Goal: Task Accomplishment & Management: Manage account settings

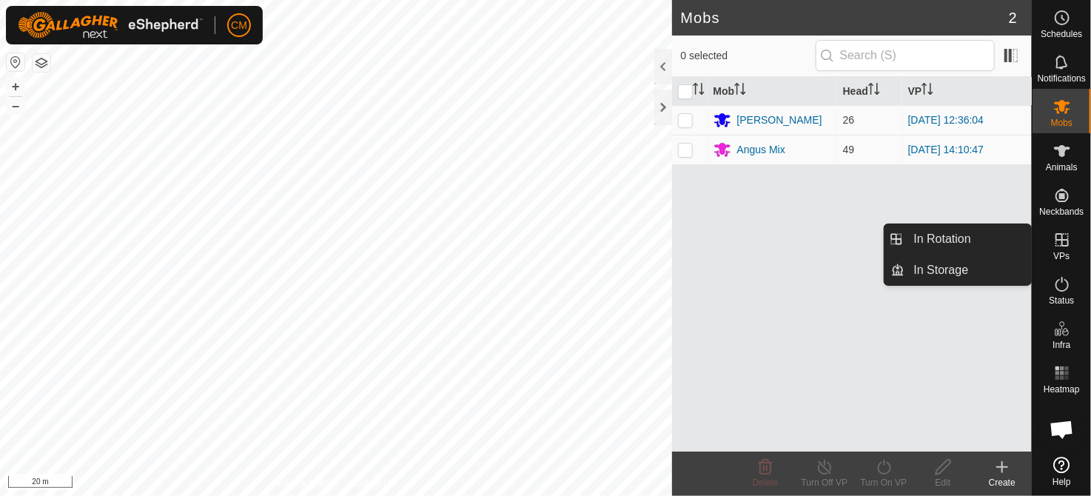
click at [1066, 258] on span "VPs" at bounding box center [1062, 256] width 16 height 9
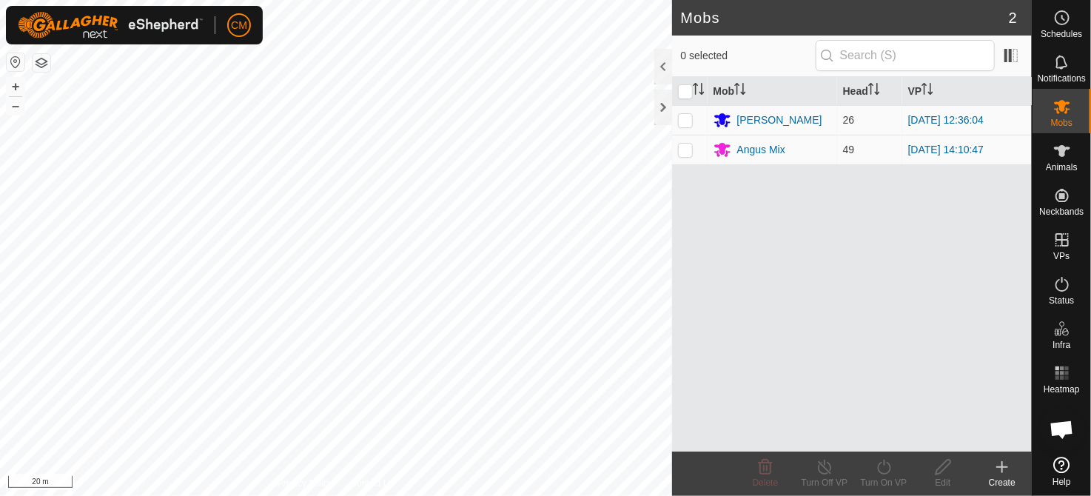
click at [996, 475] on icon at bounding box center [1003, 467] width 18 height 18
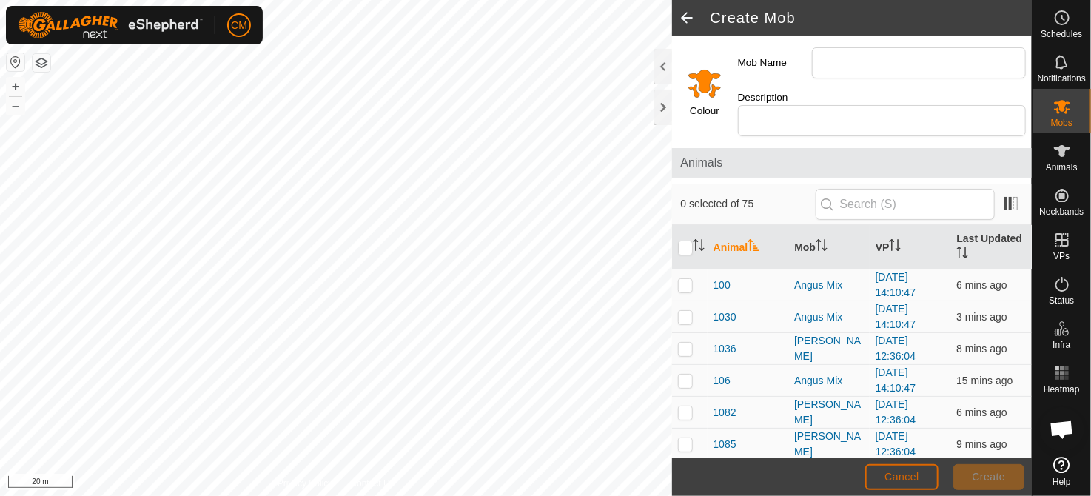
click at [909, 476] on span "Cancel" at bounding box center [902, 477] width 35 height 12
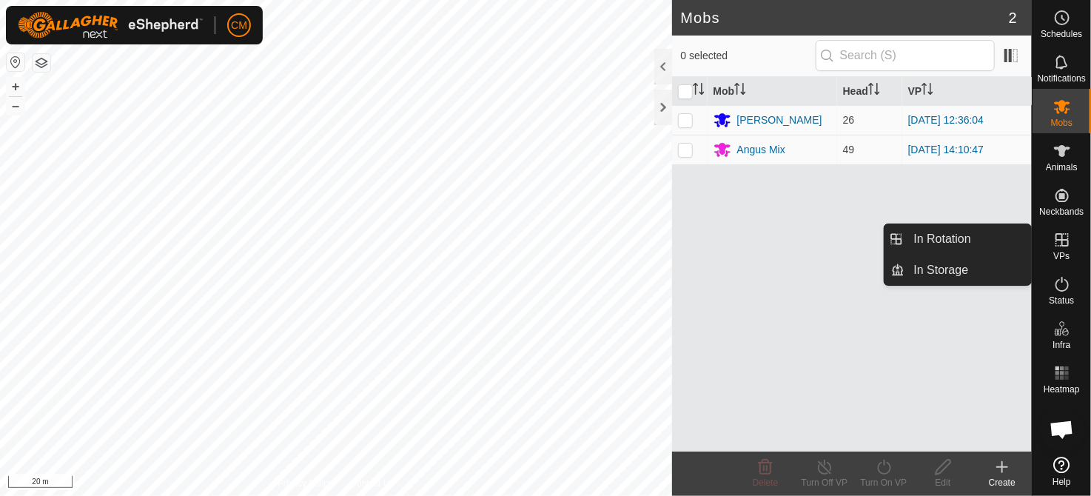
click at [1066, 243] on icon at bounding box center [1063, 240] width 18 height 18
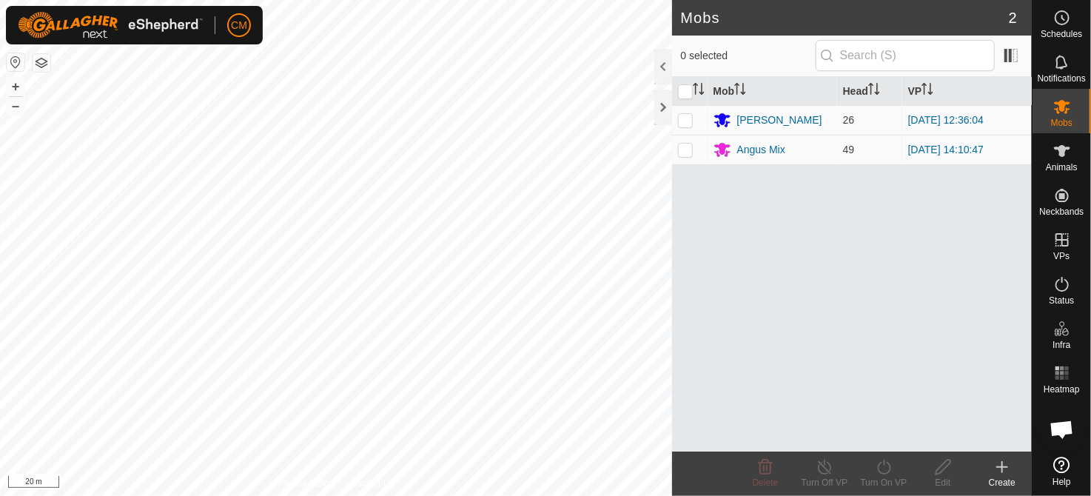
click at [996, 472] on icon at bounding box center [1003, 467] width 18 height 18
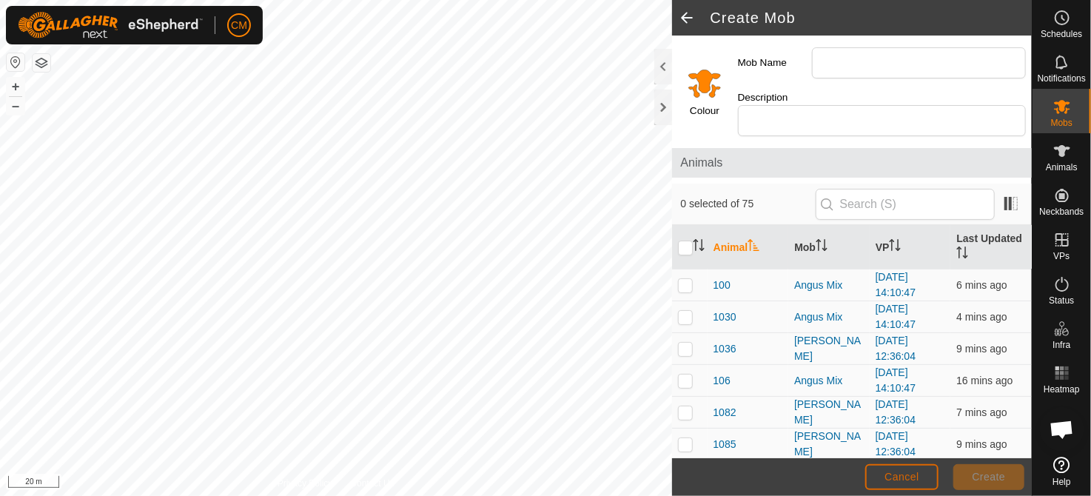
click at [900, 481] on span "Cancel" at bounding box center [902, 477] width 35 height 12
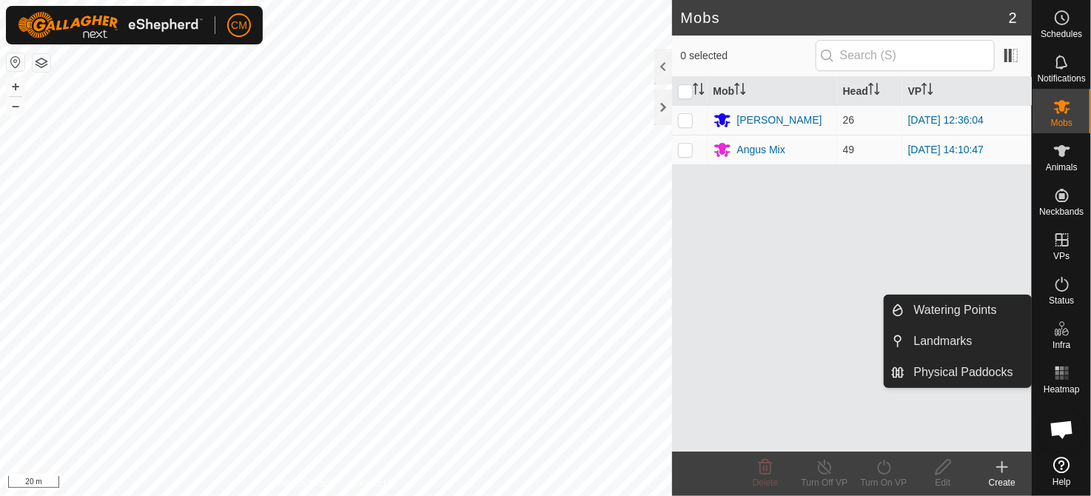
click at [1060, 335] on icon at bounding box center [1063, 329] width 18 height 18
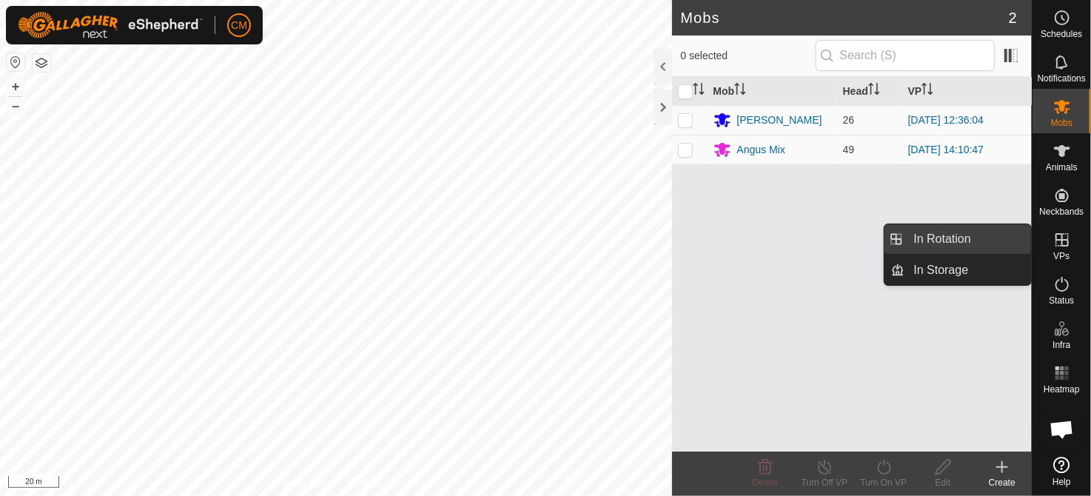
click at [945, 239] on link "In Rotation" at bounding box center [969, 239] width 127 height 30
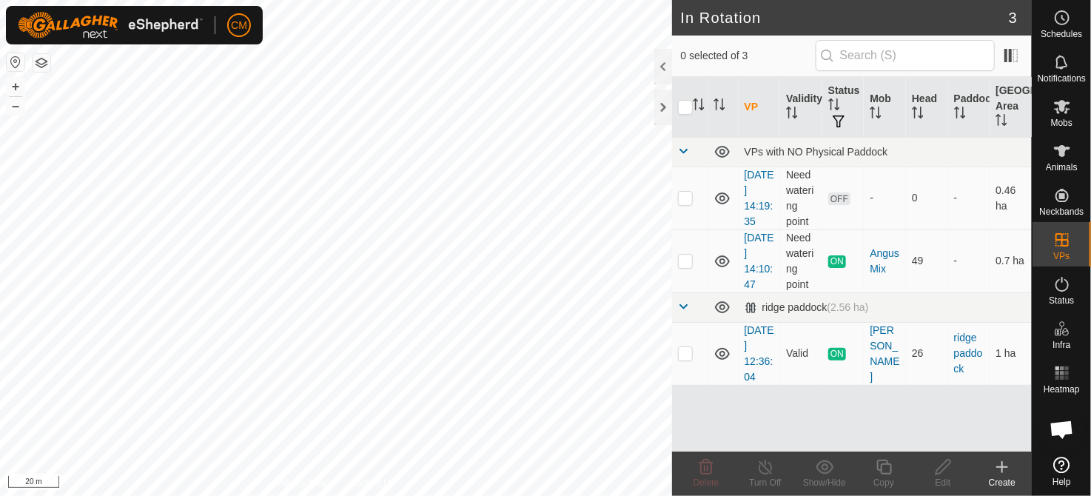
click at [997, 479] on div "Create" at bounding box center [1002, 482] width 59 height 13
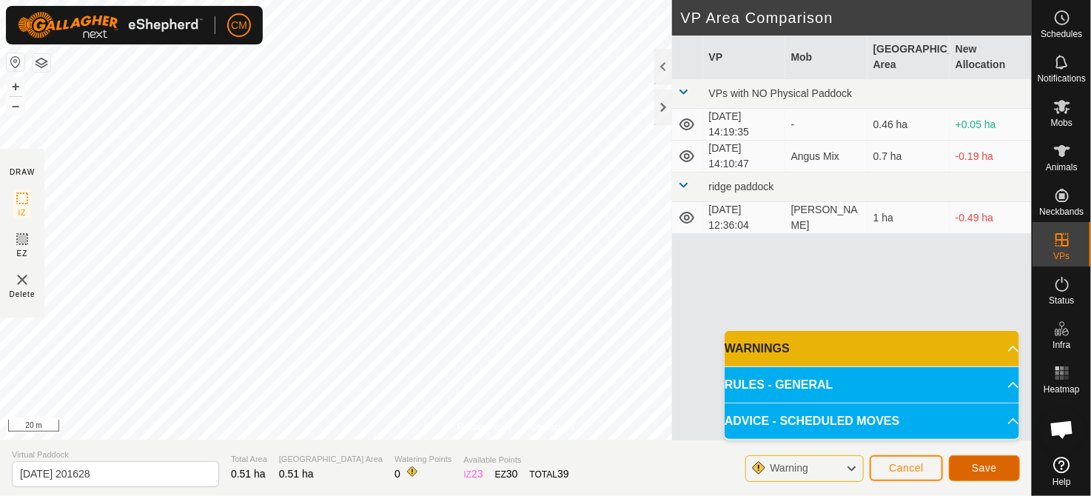
click at [981, 466] on span "Save" at bounding box center [984, 468] width 25 height 12
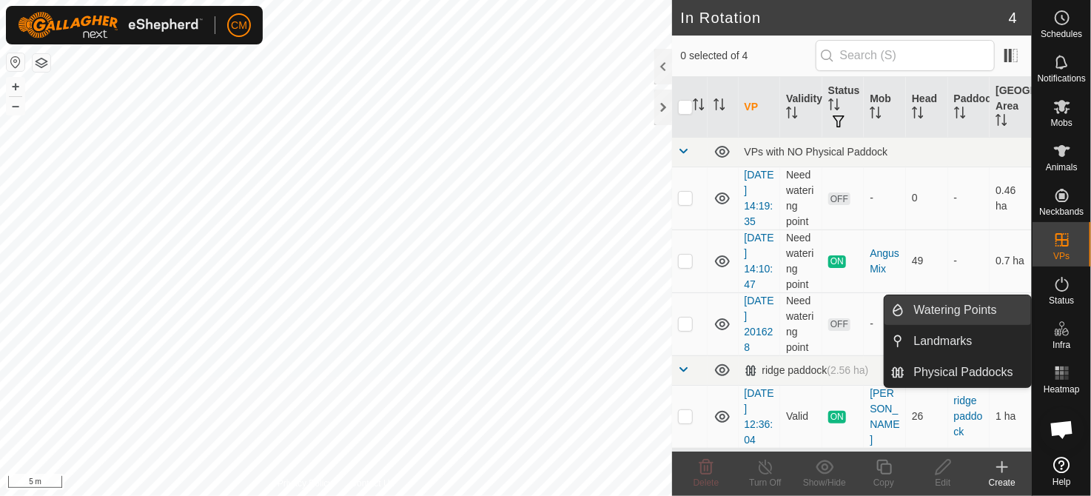
click at [976, 312] on link "Watering Points" at bounding box center [969, 310] width 127 height 30
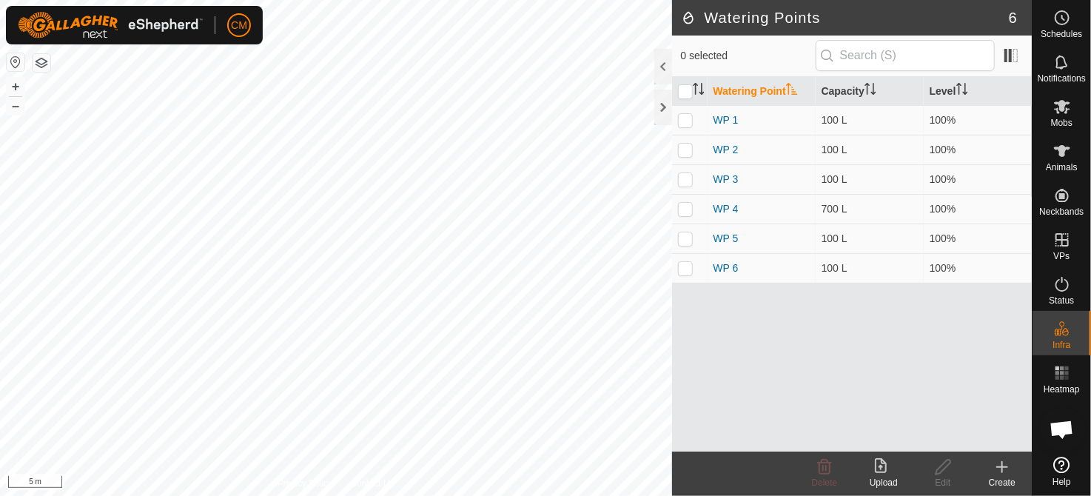
click at [998, 467] on icon at bounding box center [1002, 467] width 10 height 0
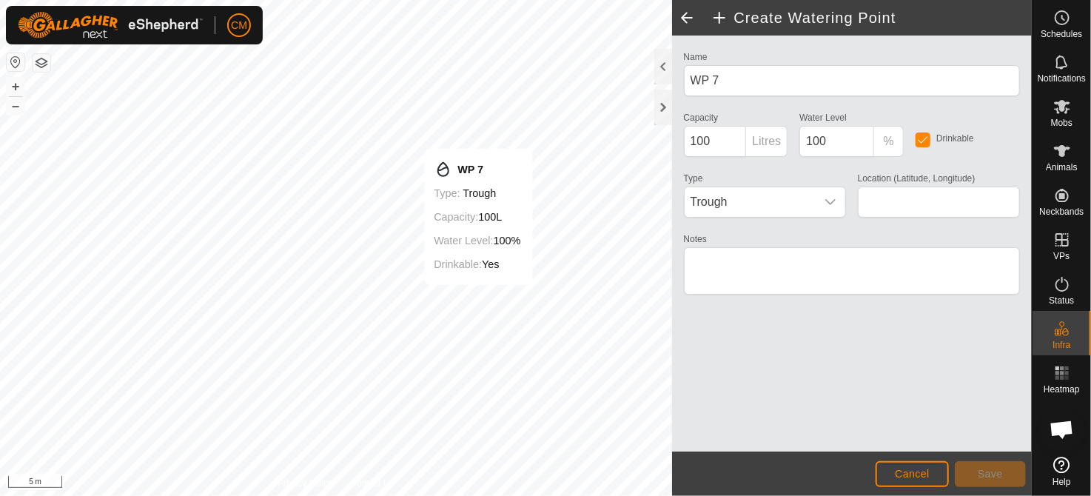
type input "-37.310079, 174.694210"
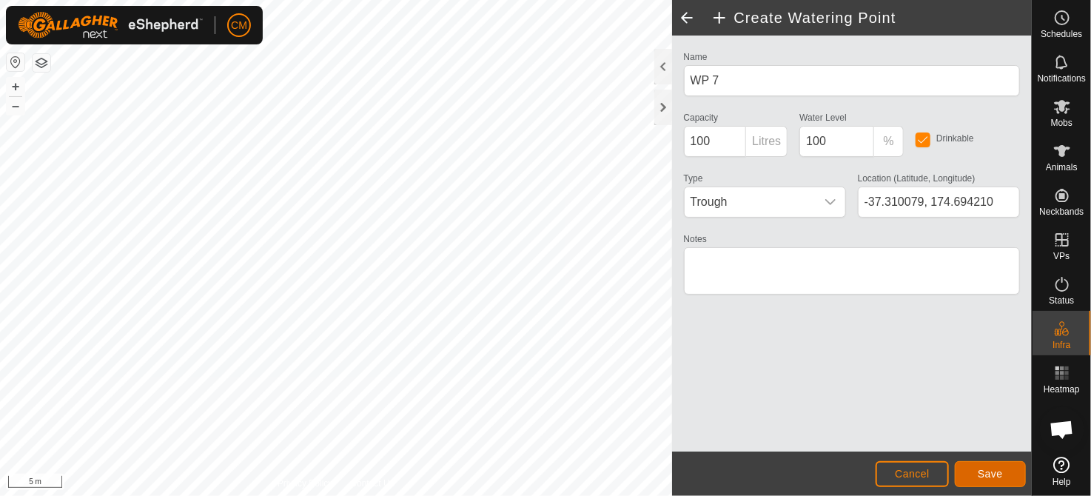
click at [986, 475] on span "Save" at bounding box center [990, 474] width 25 height 12
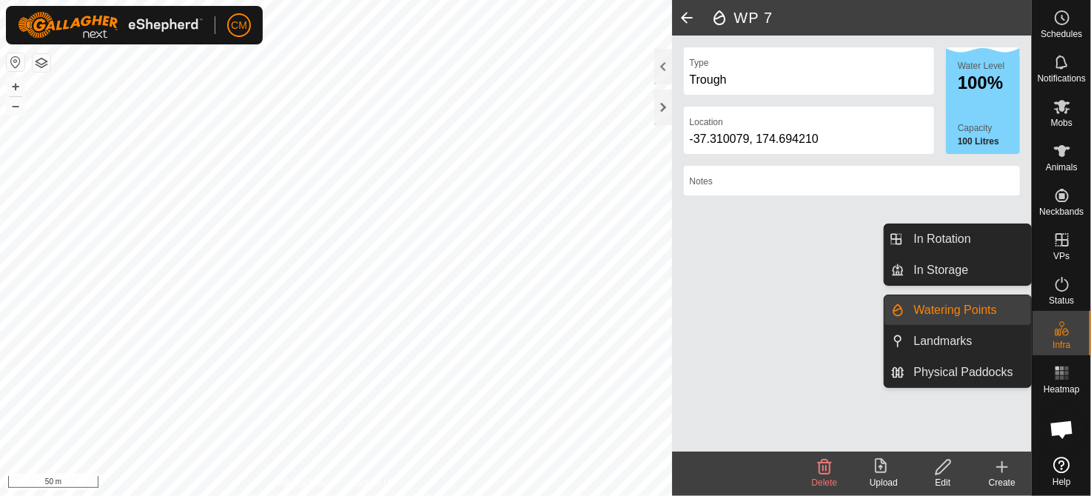
click at [1069, 238] on icon at bounding box center [1063, 240] width 18 height 18
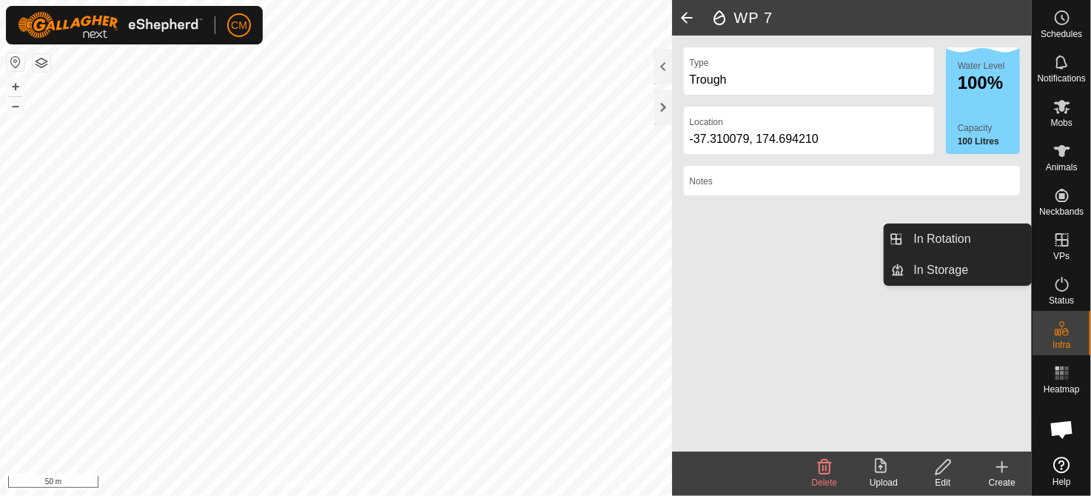
click at [1060, 241] on icon at bounding box center [1063, 240] width 18 height 18
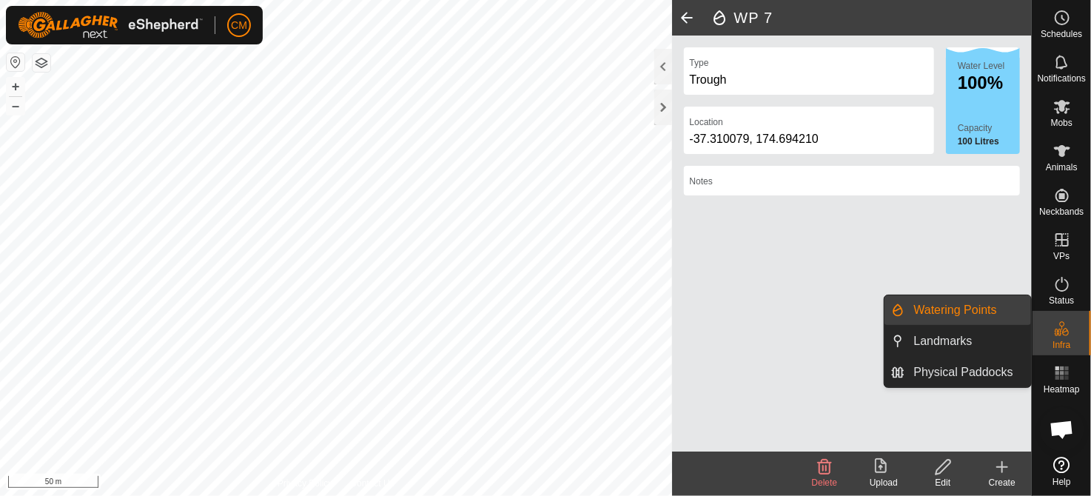
click at [1004, 475] on icon at bounding box center [1003, 467] width 18 height 18
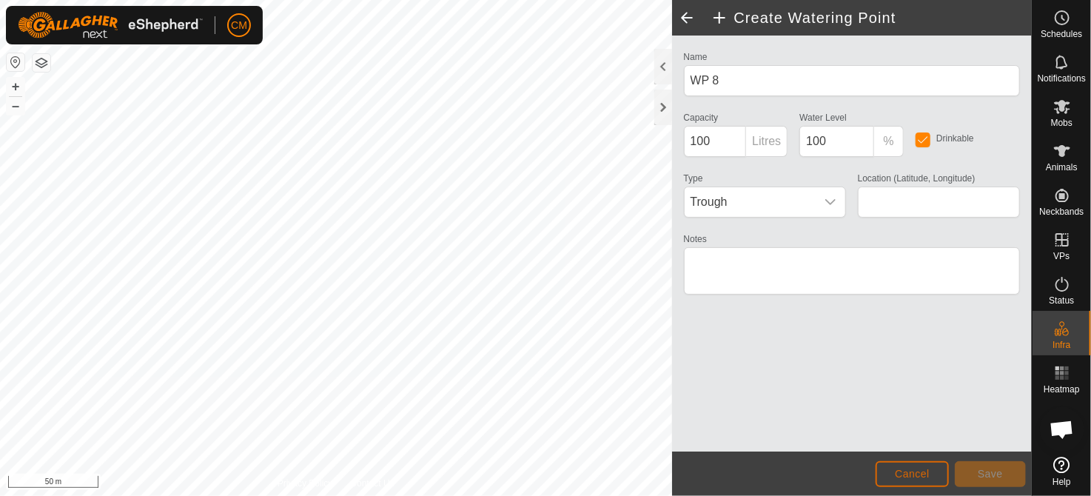
click at [931, 480] on button "Cancel" at bounding box center [912, 474] width 73 height 26
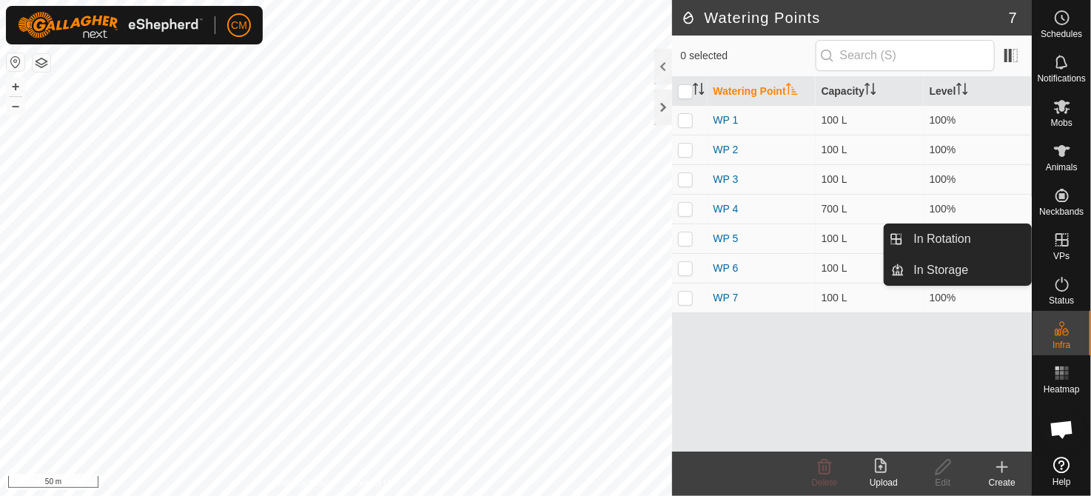
click at [1063, 250] on es-virtualpaddocks-svg-icon at bounding box center [1062, 240] width 27 height 24
click at [966, 244] on link "In Rotation" at bounding box center [969, 239] width 127 height 30
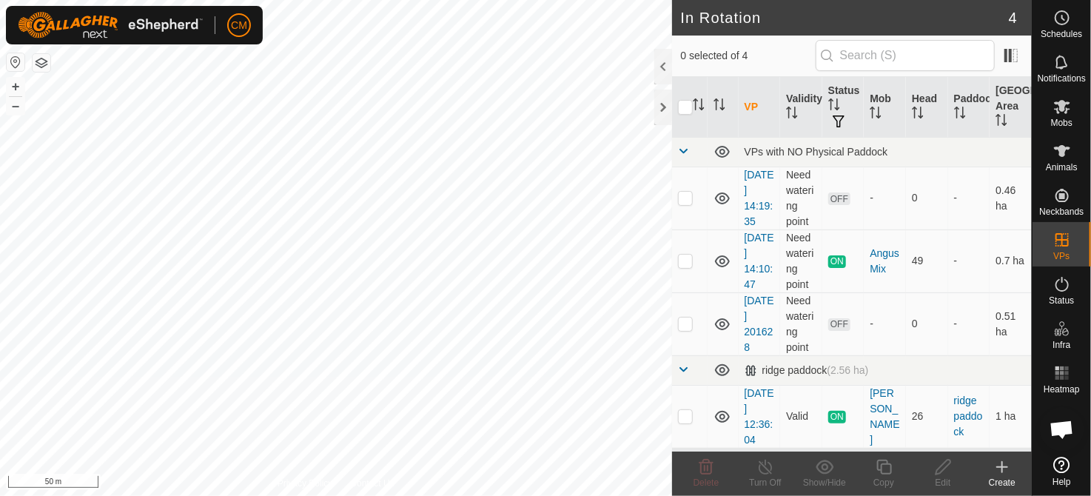
click at [1003, 469] on icon at bounding box center [1003, 467] width 0 height 10
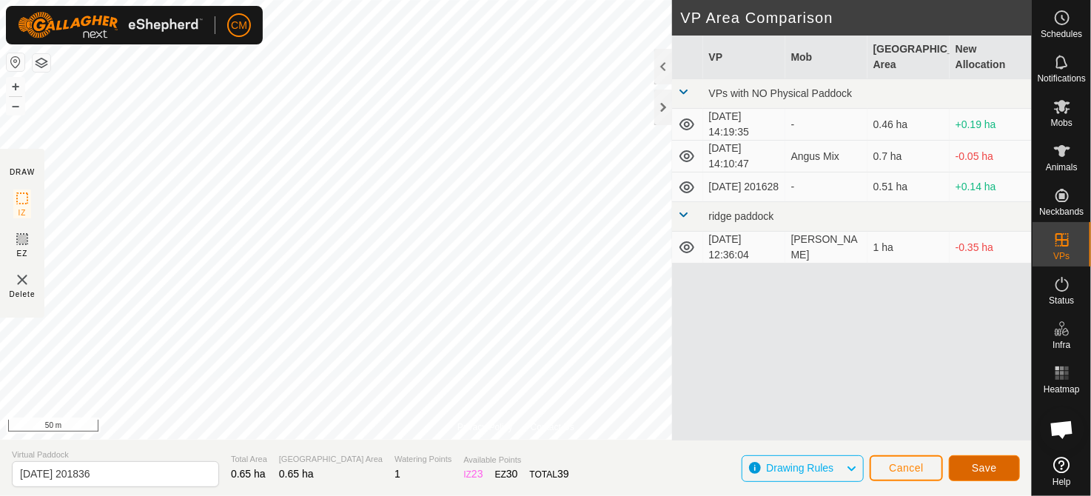
click at [987, 469] on span "Save" at bounding box center [984, 468] width 25 height 12
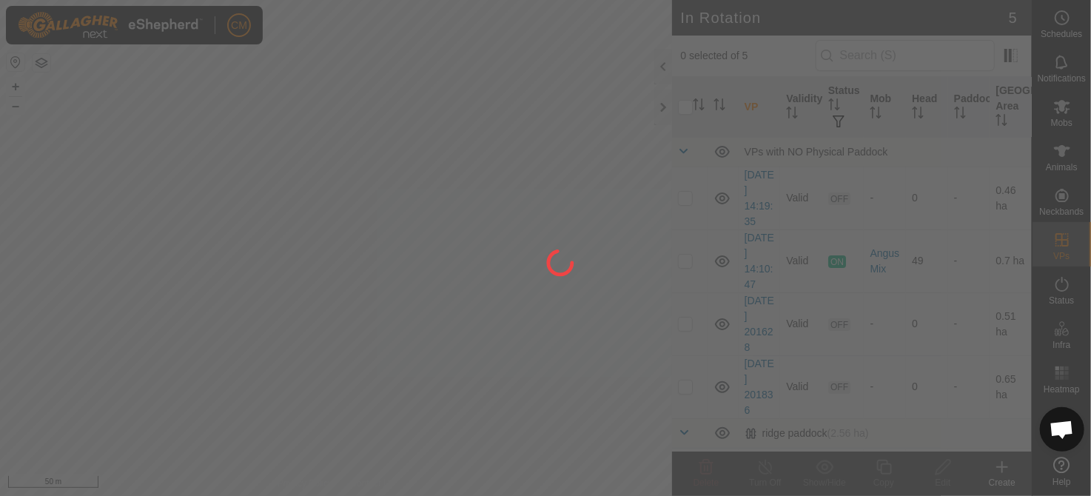
click at [284, 244] on div "CM Schedules Notifications Mobs Animals Neckbands VPs Status Infra Heatmap Help…" at bounding box center [545, 248] width 1091 height 496
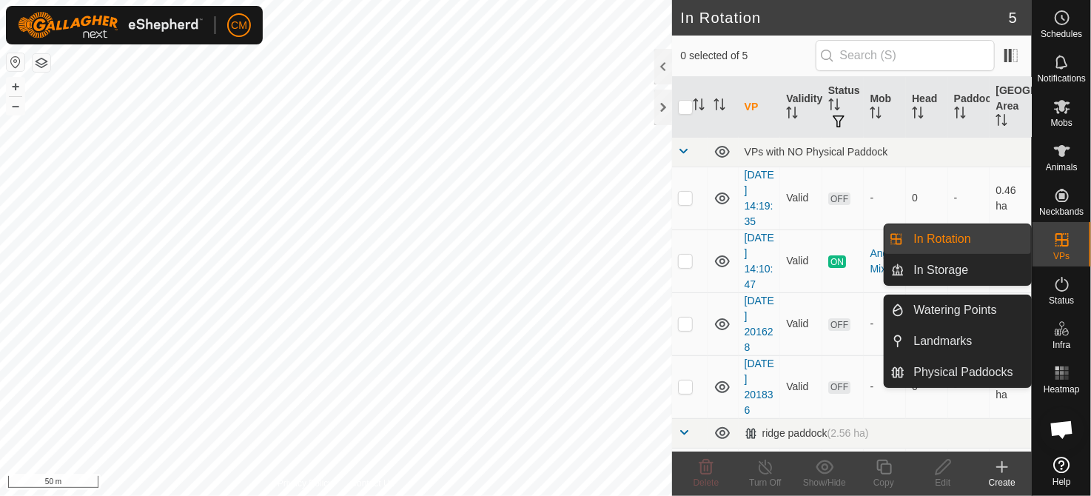
click at [972, 374] on link "Physical Paddocks" at bounding box center [969, 373] width 127 height 30
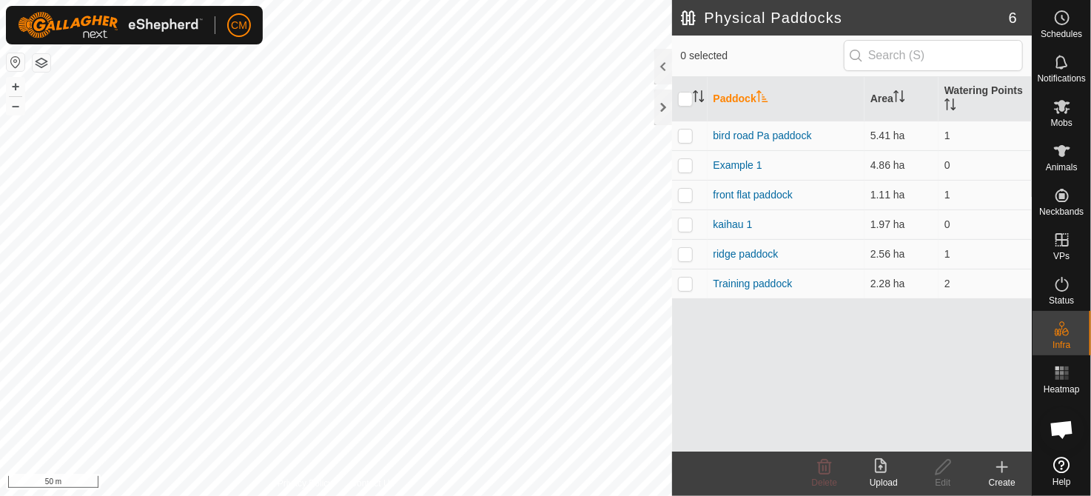
click at [1001, 472] on icon at bounding box center [1003, 467] width 18 height 18
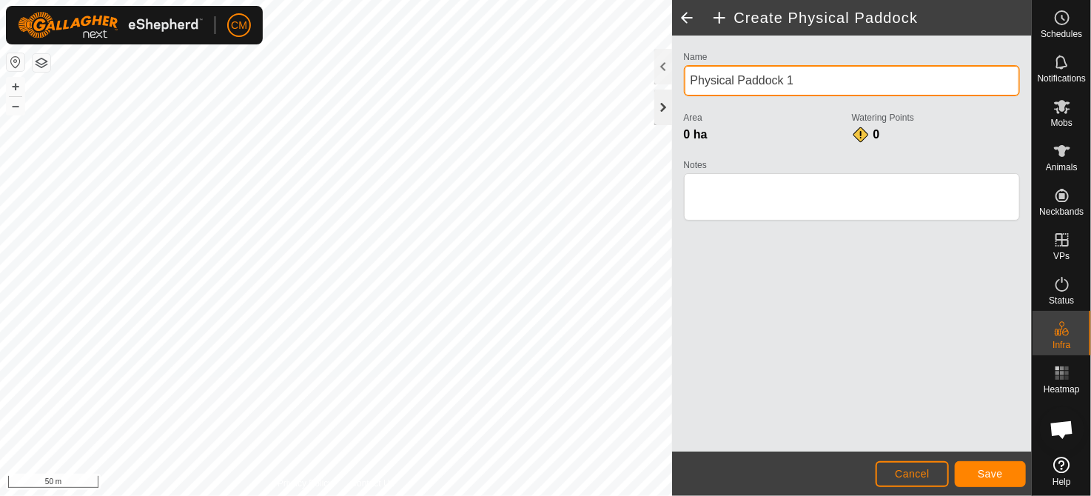
click at [502, 110] on div "Create Physical Paddock Name Physical Paddock 1 Area 0 ha Watering Points 0 Not…" at bounding box center [516, 248] width 1032 height 496
type input "b"
type input "coast 2"
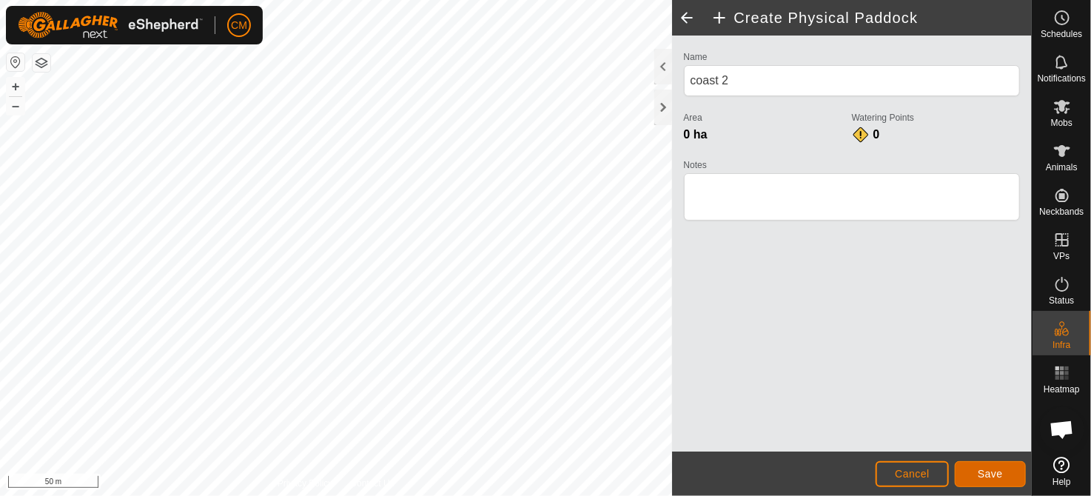
click at [998, 475] on span "Save" at bounding box center [990, 474] width 25 height 12
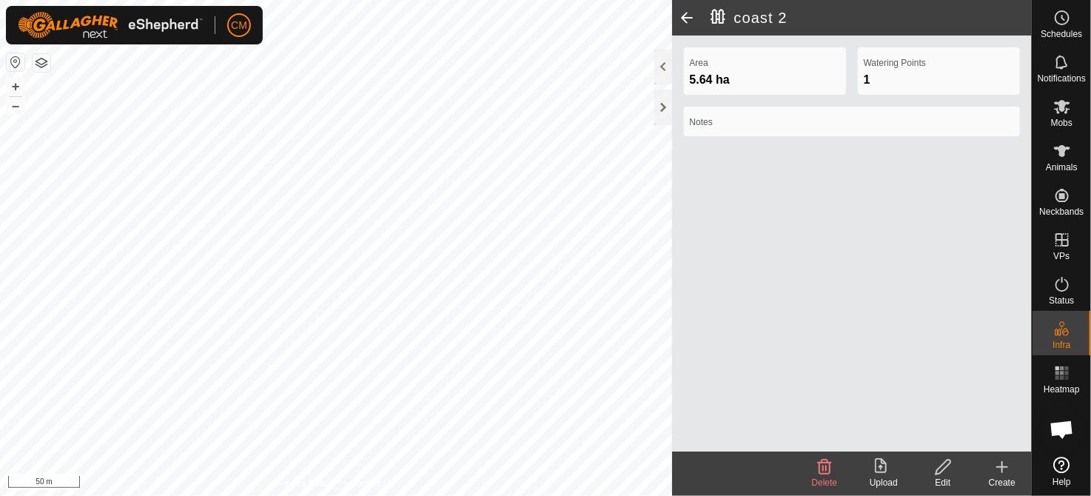
click at [1008, 475] on icon at bounding box center [1003, 467] width 18 height 18
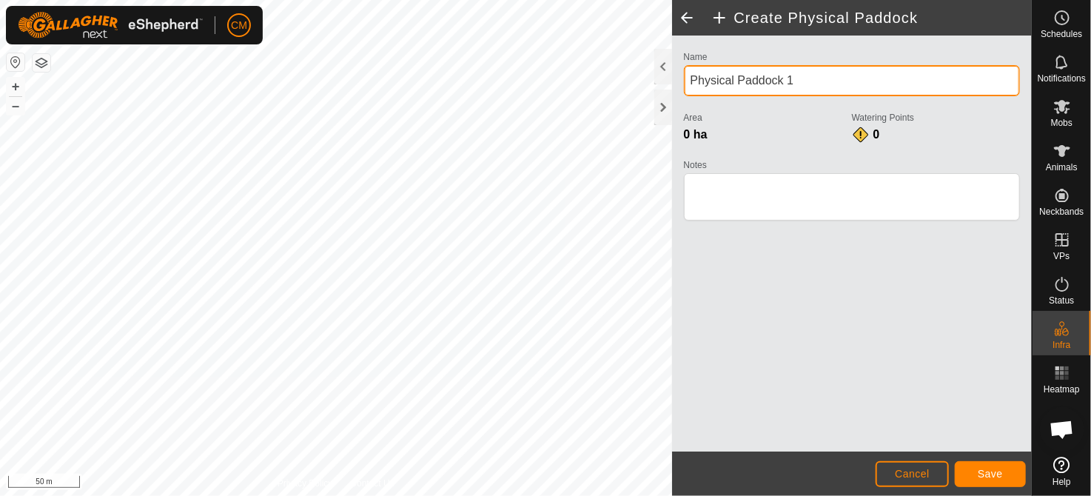
click at [444, 84] on div "Create Physical Paddock Name Physical Paddock 1 Area 0 ha Watering Points 0 Not…" at bounding box center [516, 248] width 1032 height 496
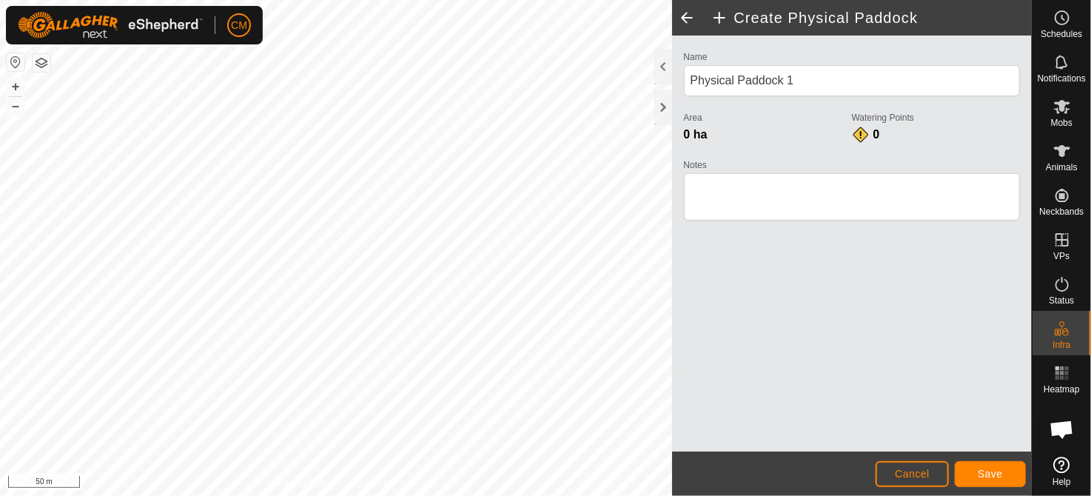
click at [957, 131] on div "Watering Points 0" at bounding box center [936, 126] width 168 height 36
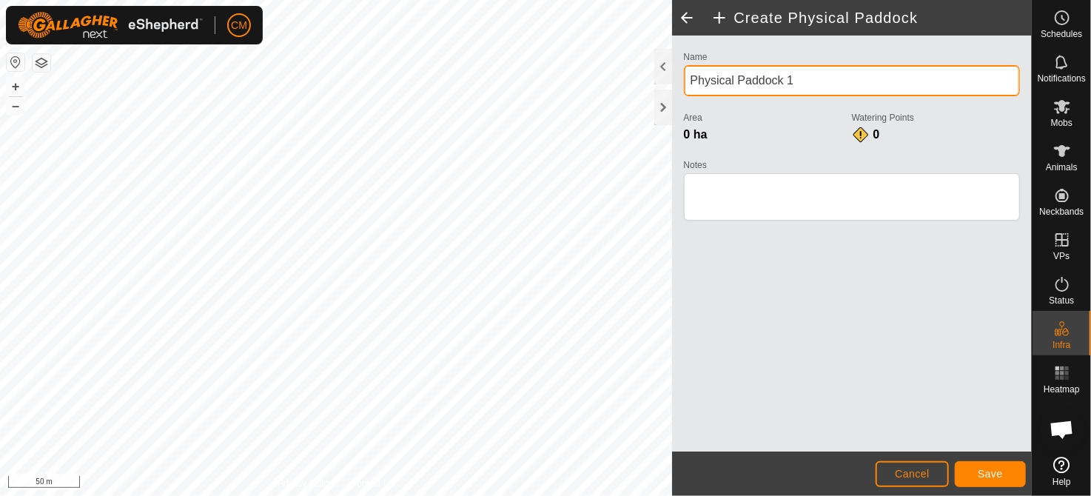
click at [281, 112] on div "Create Physical Paddock Name Physical Paddock 1 Area 0 ha Watering Points 0 Not…" at bounding box center [516, 248] width 1032 height 496
type input "coast 1"
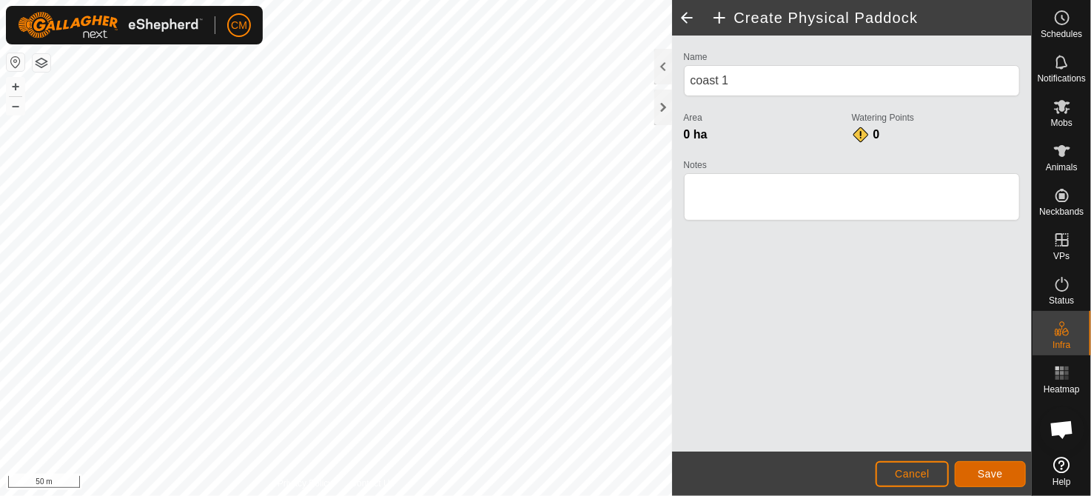
click at [983, 475] on span "Save" at bounding box center [990, 474] width 25 height 12
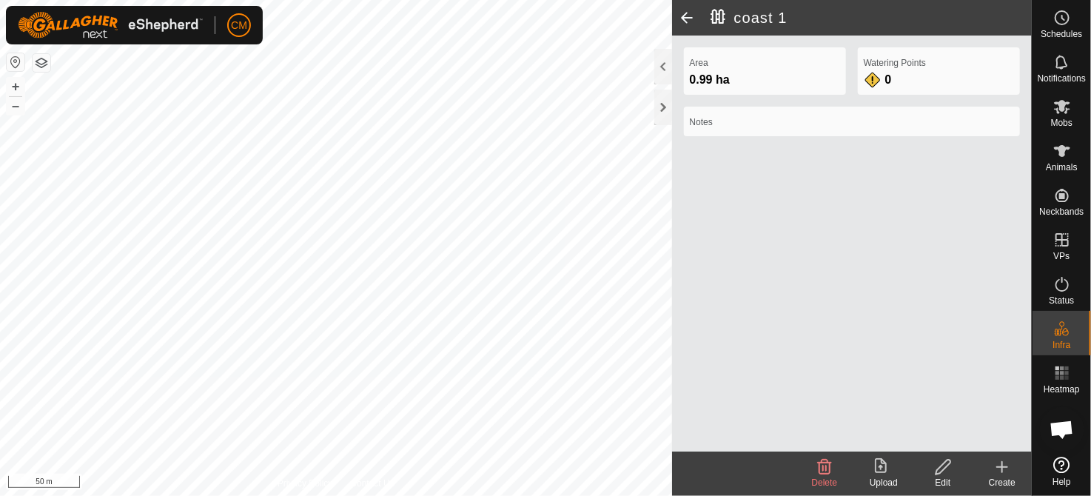
click at [997, 464] on icon at bounding box center [1003, 467] width 18 height 18
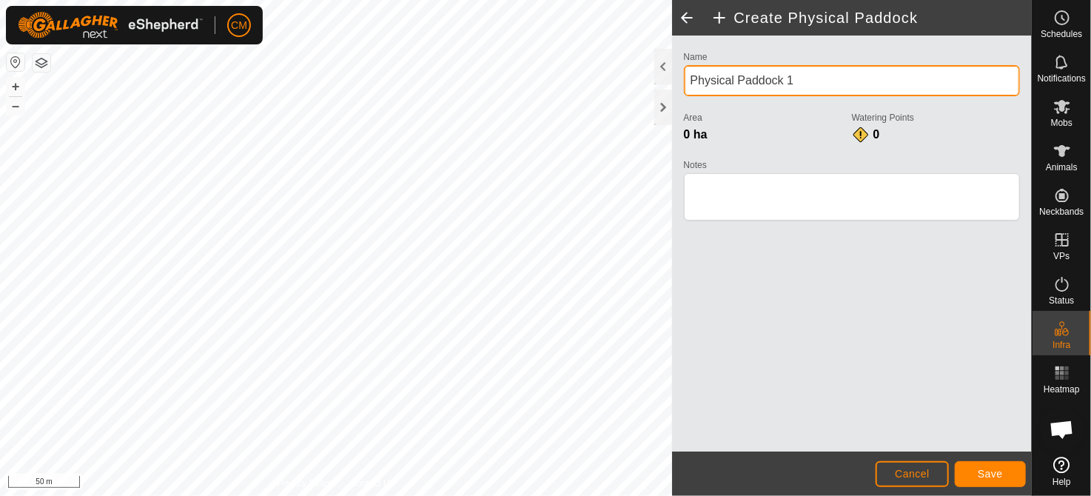
click at [395, 104] on div "Create Physical Paddock Name Physical Paddock 1 Area 0 ha Watering Points 0 Not…" at bounding box center [516, 248] width 1032 height 496
type input "coast 3"
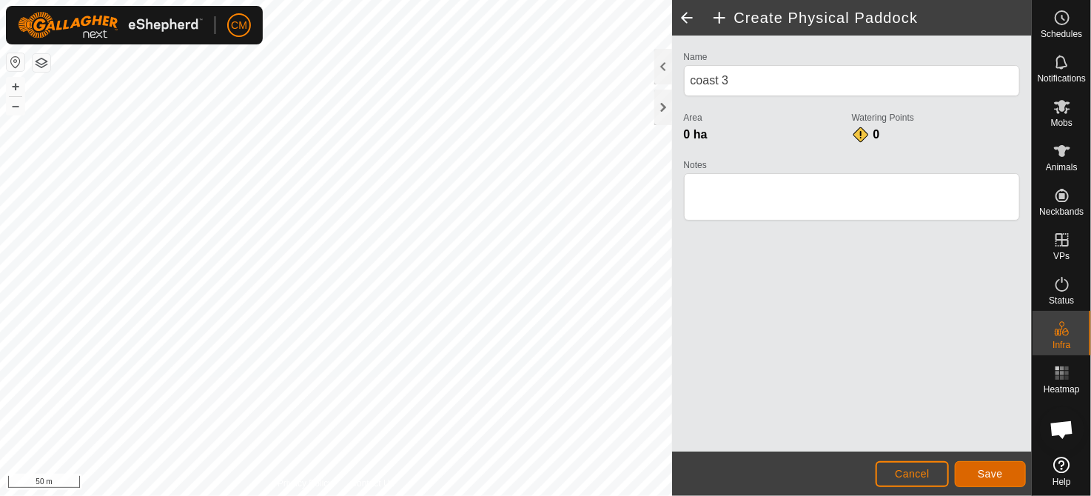
click at [991, 474] on span "Save" at bounding box center [990, 474] width 25 height 12
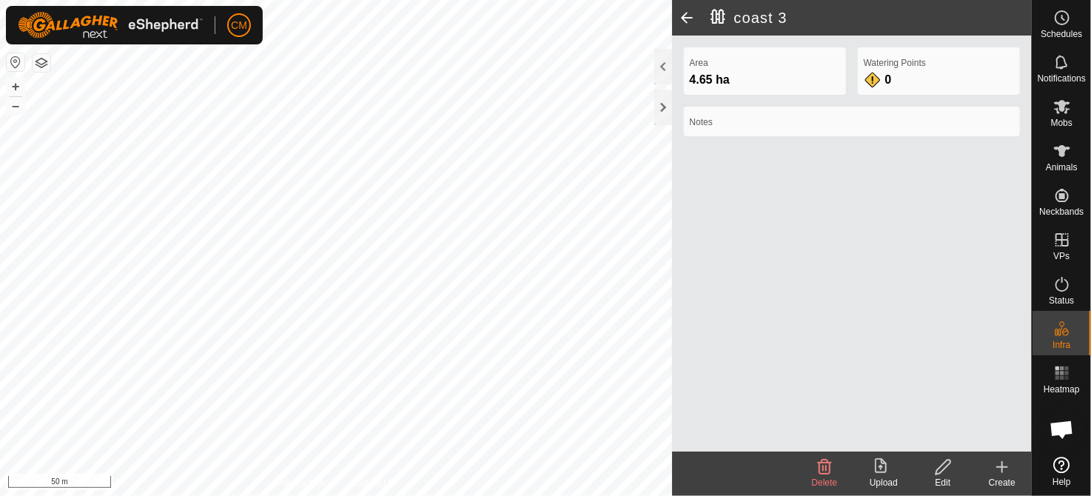
click at [1007, 475] on icon at bounding box center [1003, 467] width 18 height 18
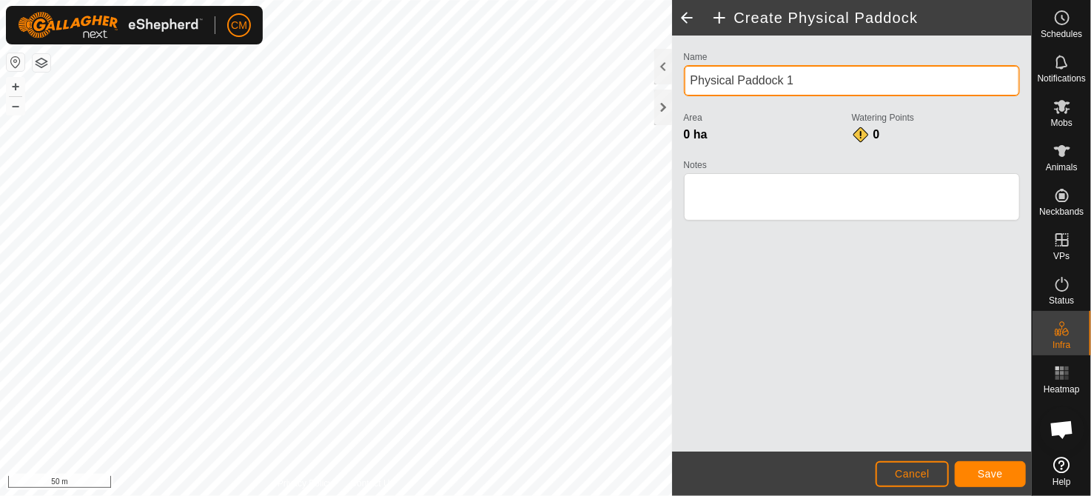
click at [222, 85] on div "Create Physical Paddock Name Physical Paddock 1 Area 0 ha Watering Points 0 Not…" at bounding box center [516, 248] width 1032 height 496
type input "coast 4"
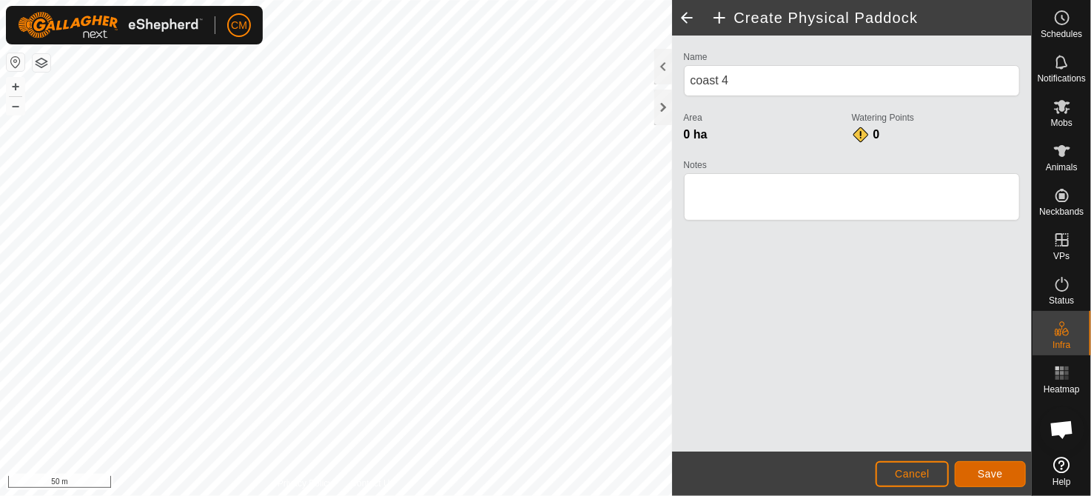
click at [982, 468] on span "Save" at bounding box center [990, 474] width 25 height 12
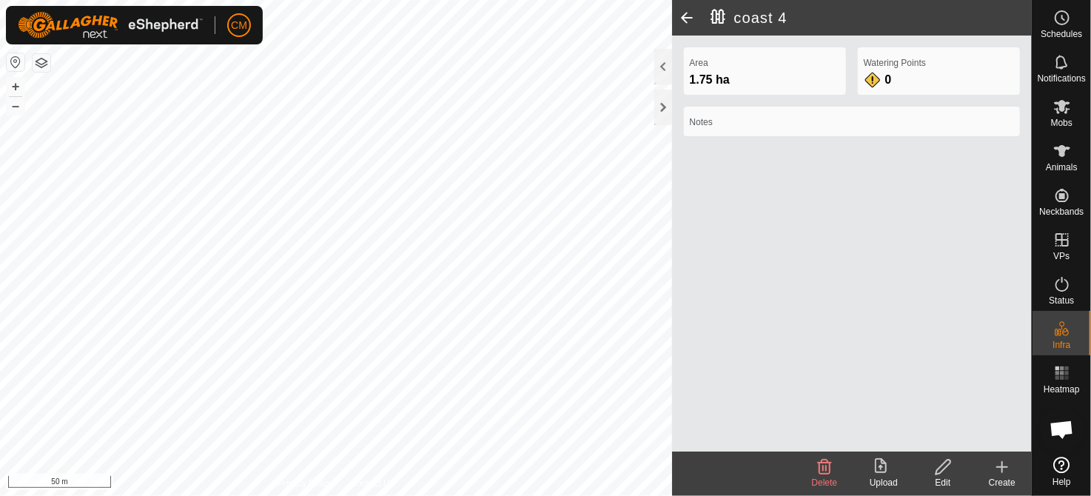
click at [1000, 467] on icon at bounding box center [1002, 467] width 10 height 0
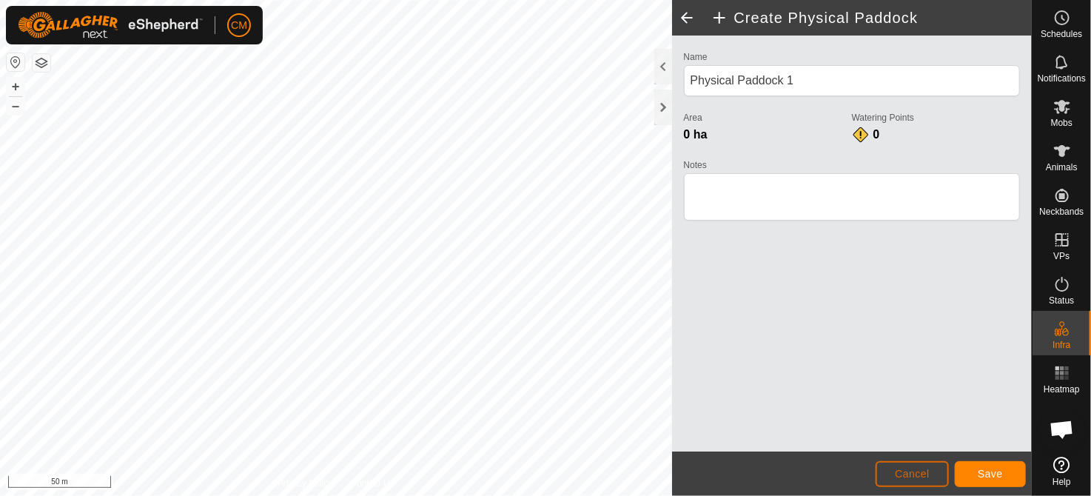
click at [907, 472] on span "Cancel" at bounding box center [912, 474] width 35 height 12
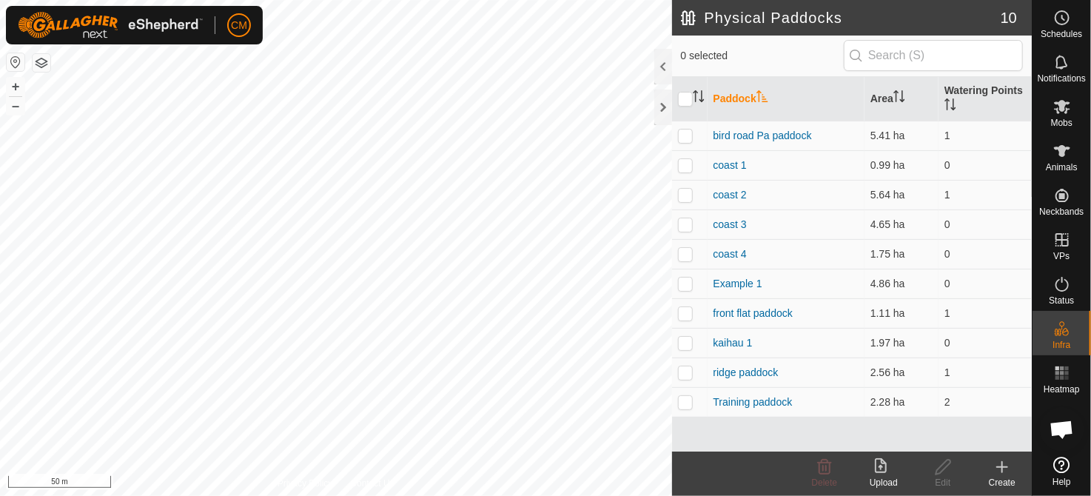
click at [1001, 475] on icon at bounding box center [1003, 467] width 18 height 18
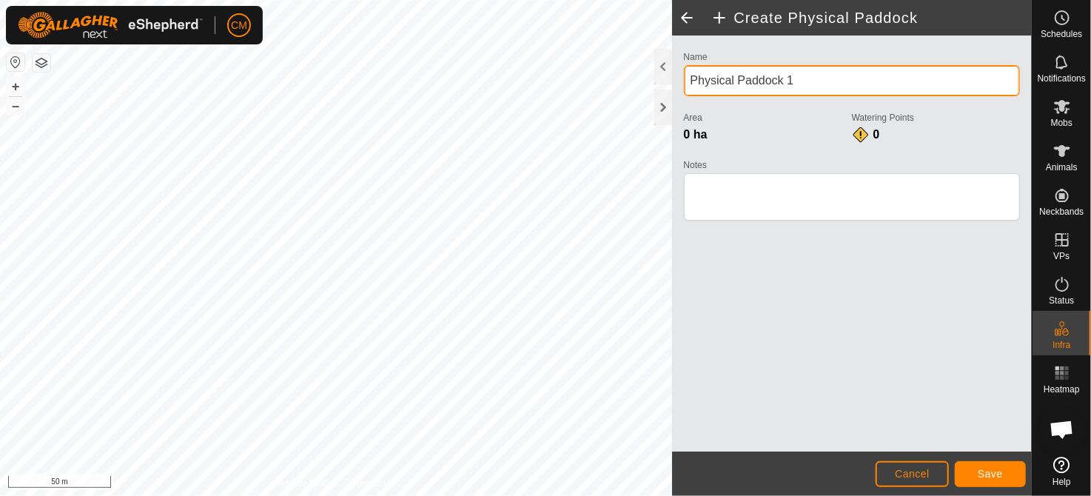
click at [311, 85] on div "Create Physical Paddock Name Physical Paddock 1 Area 0 ha Watering Points 0 Not…" at bounding box center [516, 248] width 1032 height 496
type input "coast 6"
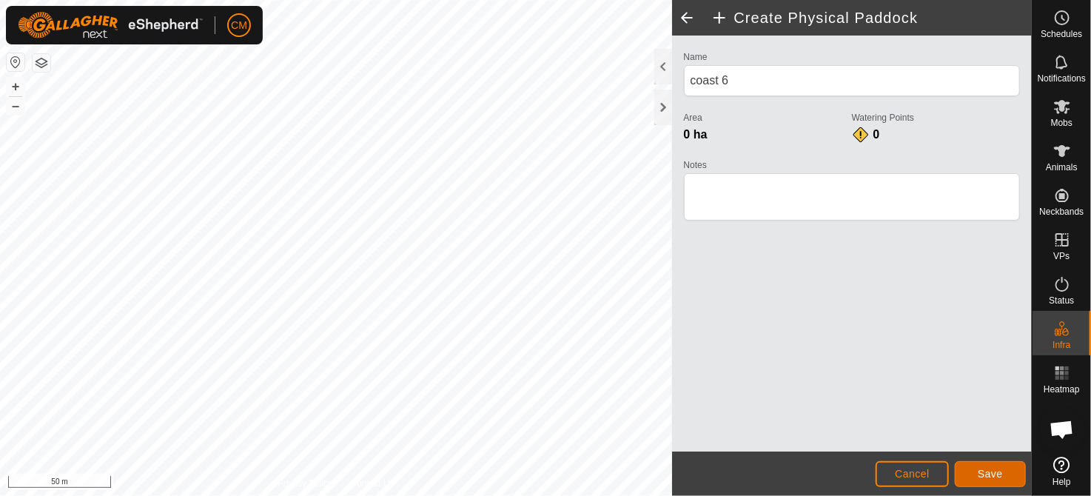
click at [972, 464] on button "Save" at bounding box center [990, 474] width 71 height 26
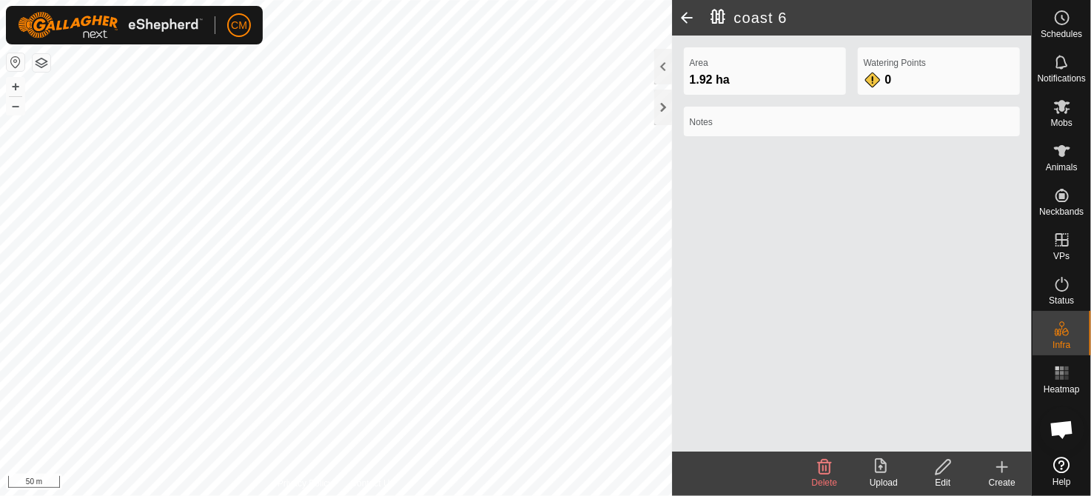
click at [1000, 471] on icon at bounding box center [1003, 467] width 18 height 18
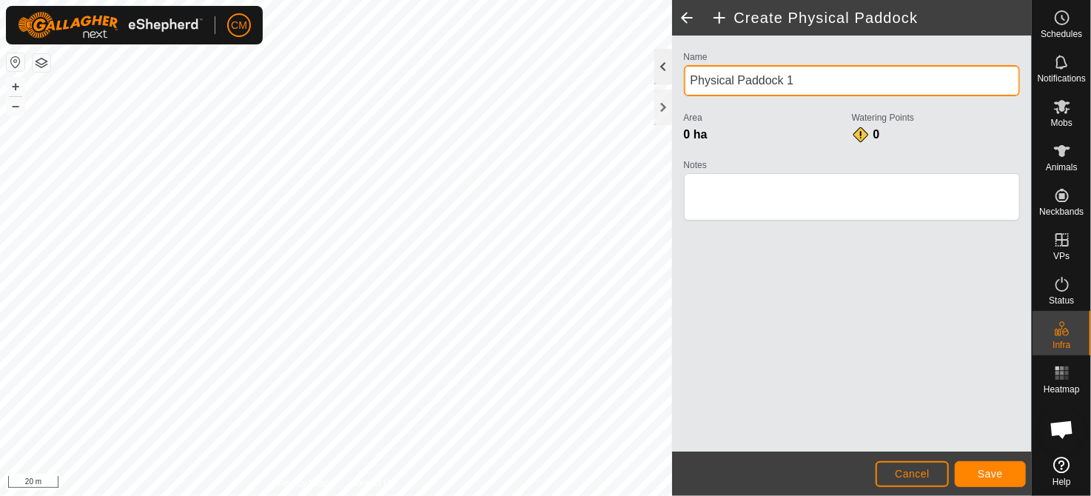
click at [361, 102] on div "Create Physical Paddock Name Physical Paddock 1 Area 0 ha Watering Points 0 Not…" at bounding box center [516, 248] width 1032 height 496
type input "stumpy 1"
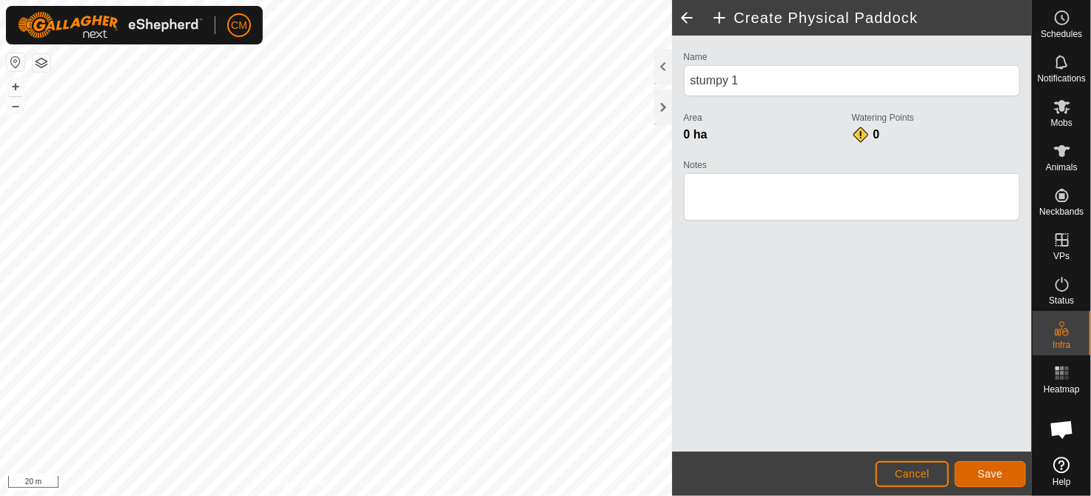
click at [984, 475] on span "Save" at bounding box center [990, 474] width 25 height 12
